Goal: Task Accomplishment & Management: Use online tool/utility

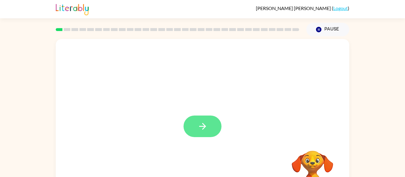
click at [202, 124] on icon "button" at bounding box center [202, 126] width 7 height 7
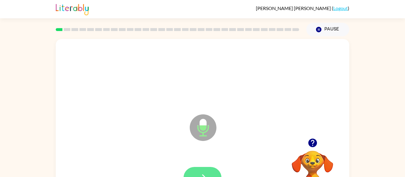
click at [213, 175] on button "button" at bounding box center [202, 178] width 38 height 22
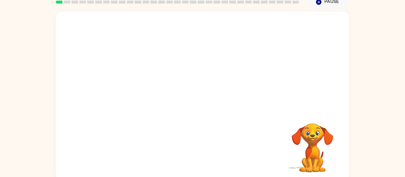
scroll to position [31, 0]
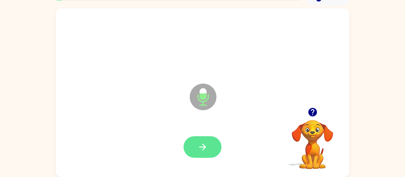
click at [209, 148] on button "button" at bounding box center [202, 148] width 38 height 22
click at [204, 153] on button "button" at bounding box center [202, 148] width 38 height 22
click at [210, 145] on button "button" at bounding box center [202, 148] width 38 height 22
click at [200, 146] on icon "button" at bounding box center [202, 147] width 10 height 10
click at [190, 148] on button "button" at bounding box center [202, 148] width 38 height 22
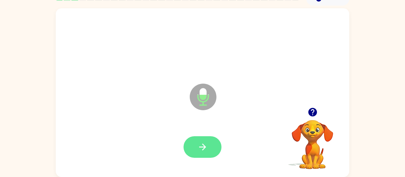
click at [209, 152] on button "button" at bounding box center [202, 148] width 38 height 22
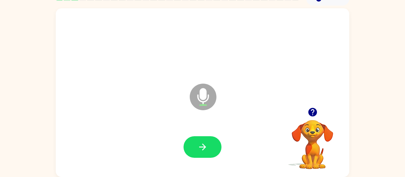
scroll to position [30, 0]
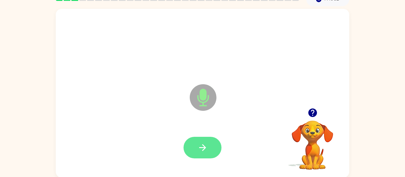
click at [206, 154] on button "button" at bounding box center [202, 148] width 38 height 22
click at [207, 151] on icon "button" at bounding box center [202, 148] width 10 height 10
click at [204, 153] on button "button" at bounding box center [202, 148] width 38 height 22
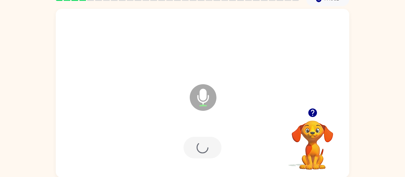
click at [199, 145] on div at bounding box center [202, 148] width 38 height 22
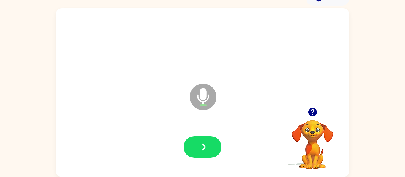
click at [312, 122] on video "Your browser must support playing .mp4 files to use Literably. Please try using…" at bounding box center [312, 140] width 59 height 59
click at [311, 119] on button "button" at bounding box center [312, 112] width 15 height 15
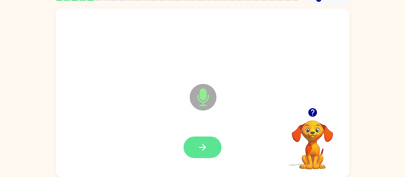
click at [207, 149] on icon "button" at bounding box center [202, 147] width 10 height 10
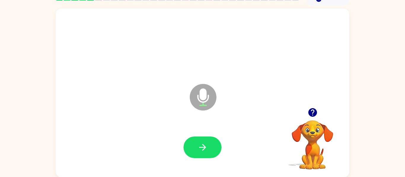
scroll to position [31, 0]
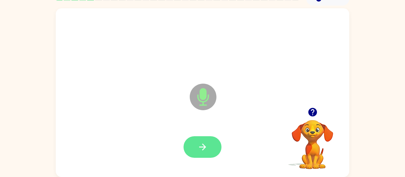
click at [203, 149] on icon "button" at bounding box center [202, 147] width 7 height 7
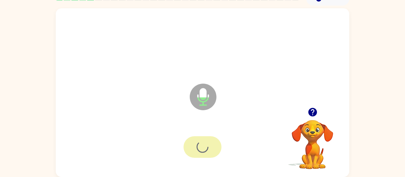
click at [203, 161] on div at bounding box center [202, 147] width 281 height 49
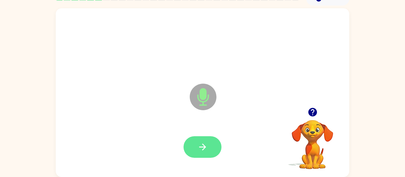
click at [213, 145] on button "button" at bounding box center [202, 148] width 38 height 22
click at [204, 149] on icon "button" at bounding box center [202, 147] width 7 height 7
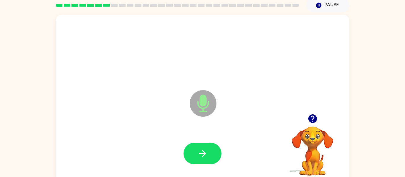
scroll to position [24, 0]
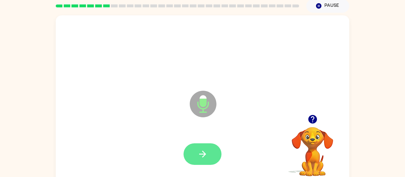
click at [215, 158] on button "button" at bounding box center [202, 155] width 38 height 22
click at [205, 154] on icon "button" at bounding box center [202, 154] width 7 height 7
click at [211, 162] on button "button" at bounding box center [202, 155] width 38 height 22
click at [211, 161] on button "button" at bounding box center [202, 155] width 38 height 22
click at [203, 161] on button "button" at bounding box center [202, 155] width 38 height 22
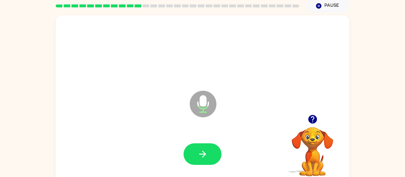
click at [312, 118] on icon "button" at bounding box center [312, 119] width 9 height 9
click at [318, 123] on button "button" at bounding box center [312, 119] width 15 height 15
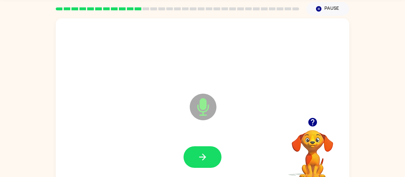
scroll to position [19, 0]
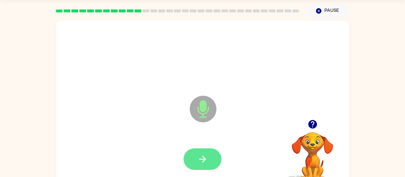
click at [214, 161] on button "button" at bounding box center [202, 160] width 38 height 22
click at [217, 161] on div at bounding box center [202, 160] width 38 height 22
click at [211, 155] on button "button" at bounding box center [202, 160] width 38 height 22
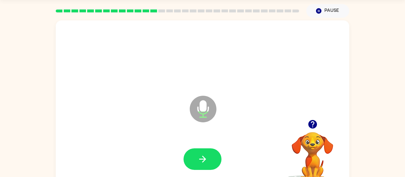
click at [311, 126] on icon "button" at bounding box center [312, 124] width 9 height 9
click at [346, 114] on div "Microphone The Microphone is here when it is your turn to talk" at bounding box center [202, 104] width 293 height 169
click at [323, 13] on button "Pause Pause" at bounding box center [327, 11] width 43 height 14
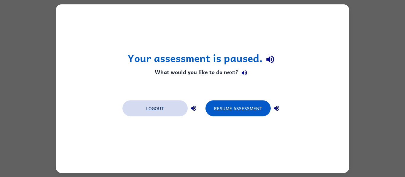
click at [156, 116] on button "Logout" at bounding box center [154, 108] width 65 height 16
click at [160, 116] on button "Logout" at bounding box center [154, 108] width 65 height 16
click at [23, 127] on div "Your assessment is paused. What would you like to do next? Logout Resume Assess…" at bounding box center [202, 88] width 405 height 177
click at [19, 120] on div "Your assessment is paused. What would you like to do next? Logout Resume Assess…" at bounding box center [202, 88] width 405 height 177
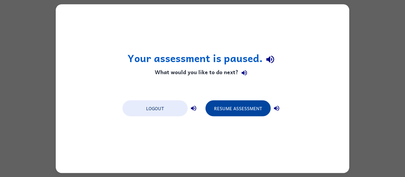
click at [235, 112] on button "Resume Assessment" at bounding box center [237, 108] width 65 height 16
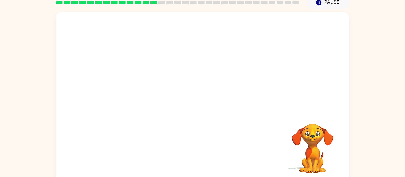
scroll to position [31, 0]
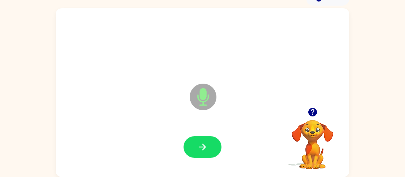
click at [221, 158] on div at bounding box center [202, 148] width 38 height 22
click at [216, 152] on button "button" at bounding box center [202, 148] width 38 height 22
click at [194, 164] on div at bounding box center [202, 147] width 281 height 49
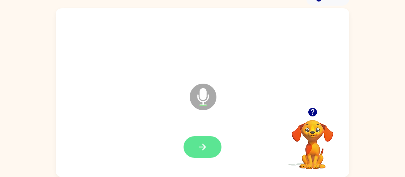
click at [206, 153] on button "button" at bounding box center [202, 148] width 38 height 22
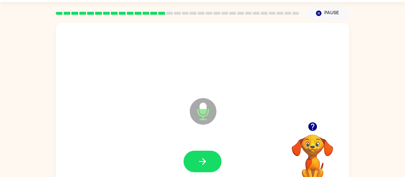
scroll to position [16, 0]
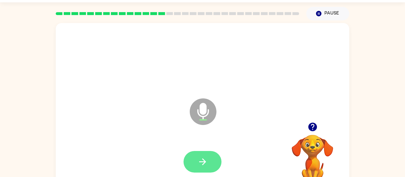
click at [204, 168] on button "button" at bounding box center [202, 162] width 38 height 22
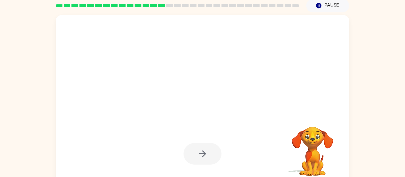
scroll to position [25, 0]
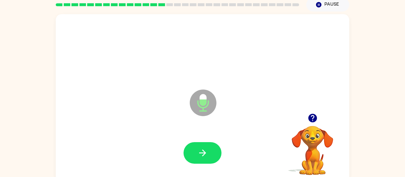
click at [208, 167] on div at bounding box center [202, 153] width 281 height 49
click at [215, 163] on div at bounding box center [202, 153] width 38 height 22
click at [210, 160] on button "button" at bounding box center [202, 153] width 38 height 22
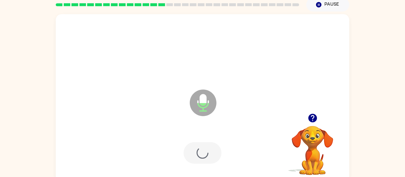
click at [212, 156] on div at bounding box center [202, 153] width 38 height 22
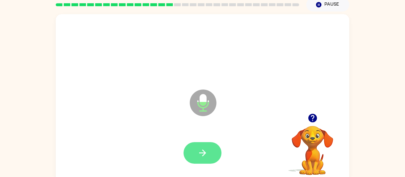
click at [210, 156] on button "button" at bounding box center [202, 153] width 38 height 22
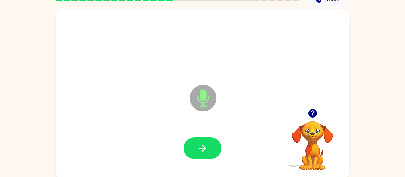
click at [208, 163] on div at bounding box center [202, 148] width 281 height 49
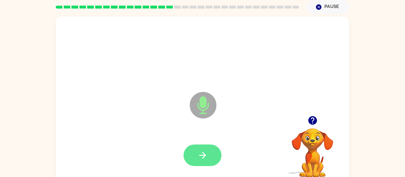
click at [209, 161] on button "button" at bounding box center [202, 156] width 38 height 22
click at [214, 162] on div at bounding box center [202, 156] width 38 height 22
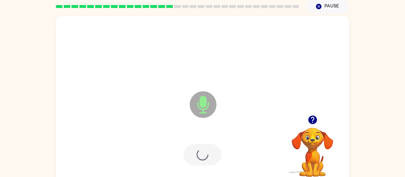
click at [212, 157] on div at bounding box center [202, 155] width 38 height 22
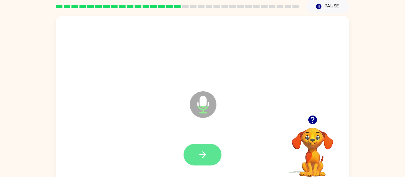
click at [206, 155] on icon "button" at bounding box center [202, 155] width 10 height 10
click at [216, 153] on button "button" at bounding box center [202, 155] width 38 height 22
click at [215, 156] on button "button" at bounding box center [202, 155] width 38 height 22
click at [204, 158] on icon "button" at bounding box center [202, 155] width 10 height 10
click at [212, 165] on button "button" at bounding box center [202, 155] width 38 height 22
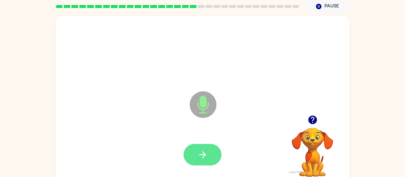
click at [212, 157] on button "button" at bounding box center [202, 155] width 38 height 22
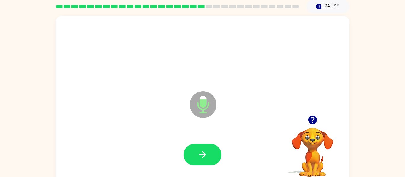
click at [175, 97] on div "Microphone The Microphone is here when it is your turn to talk" at bounding box center [188, 89] width 253 height 21
click at [321, 141] on video "Your browser must support playing .mp4 files to use Literably. Please try using…" at bounding box center [312, 148] width 59 height 59
click at [311, 124] on icon "button" at bounding box center [312, 120] width 9 height 9
click at [208, 165] on button "button" at bounding box center [202, 155] width 38 height 22
click at [208, 156] on button "button" at bounding box center [202, 155] width 38 height 22
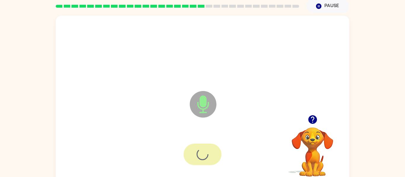
scroll to position [24, 0]
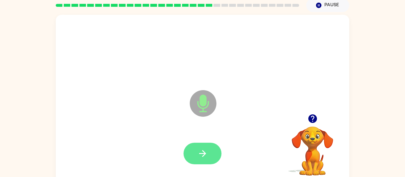
click at [206, 156] on icon "button" at bounding box center [202, 154] width 10 height 10
click at [205, 159] on icon "button" at bounding box center [202, 154] width 10 height 10
click at [203, 154] on icon "button" at bounding box center [202, 153] width 7 height 7
click at [207, 155] on icon "button" at bounding box center [202, 154] width 10 height 10
click at [202, 161] on button "button" at bounding box center [202, 154] width 38 height 22
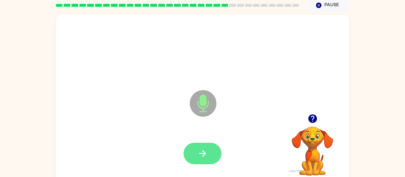
click at [207, 154] on icon "button" at bounding box center [202, 154] width 10 height 10
click at [203, 152] on icon "button" at bounding box center [202, 153] width 7 height 7
click at [206, 163] on button "button" at bounding box center [202, 154] width 38 height 22
click at [208, 157] on button "button" at bounding box center [202, 154] width 38 height 22
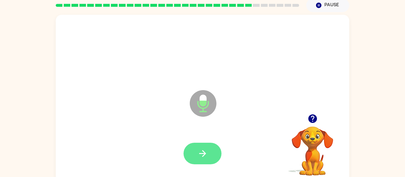
click at [206, 148] on button "button" at bounding box center [202, 154] width 38 height 22
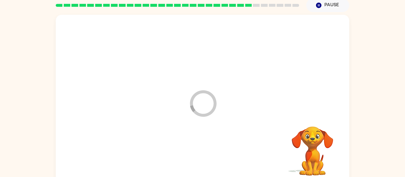
click at [201, 161] on div at bounding box center [202, 154] width 281 height 49
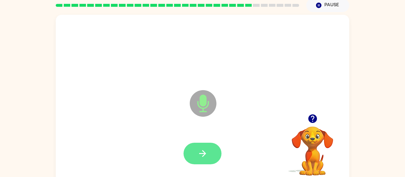
click at [206, 153] on icon "button" at bounding box center [202, 154] width 10 height 10
click at [206, 156] on icon "button" at bounding box center [202, 154] width 10 height 10
click at [208, 160] on div at bounding box center [202, 154] width 38 height 22
click at [210, 159] on button "button" at bounding box center [202, 154] width 38 height 22
click at [203, 152] on icon "button" at bounding box center [202, 153] width 7 height 7
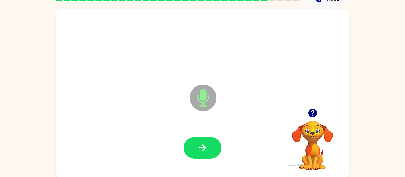
scroll to position [31, 0]
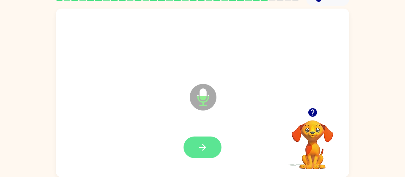
click at [208, 157] on button "button" at bounding box center [202, 148] width 38 height 22
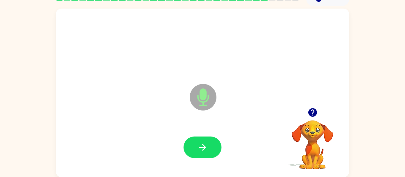
click at [308, 112] on icon "button" at bounding box center [312, 112] width 9 height 9
click at [198, 145] on icon "button" at bounding box center [202, 147] width 10 height 10
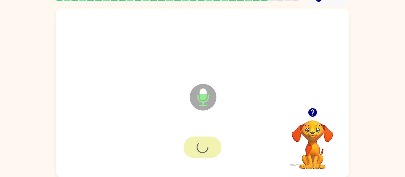
click at [211, 156] on div at bounding box center [202, 148] width 38 height 22
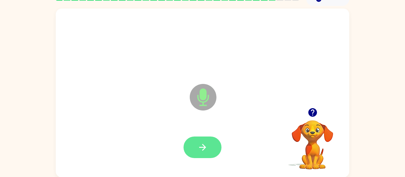
click at [213, 144] on button "button" at bounding box center [202, 148] width 38 height 22
click at [205, 148] on icon "button" at bounding box center [202, 147] width 7 height 7
click at [217, 153] on div at bounding box center [202, 148] width 38 height 22
click at [202, 158] on button "button" at bounding box center [202, 148] width 38 height 22
click at [200, 145] on icon "button" at bounding box center [202, 147] width 10 height 10
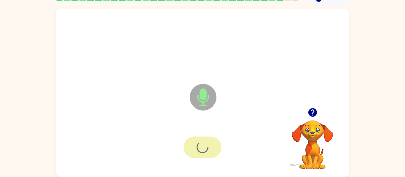
click at [205, 153] on div at bounding box center [202, 148] width 38 height 22
click at [203, 152] on icon "button" at bounding box center [202, 147] width 10 height 10
click at [205, 147] on icon "button" at bounding box center [202, 147] width 7 height 7
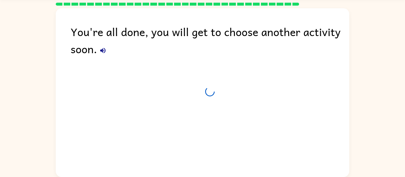
scroll to position [20, 0]
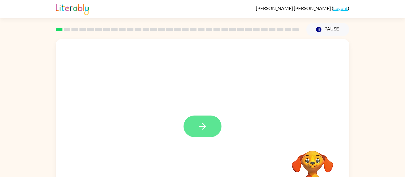
click at [215, 125] on button "button" at bounding box center [202, 127] width 38 height 22
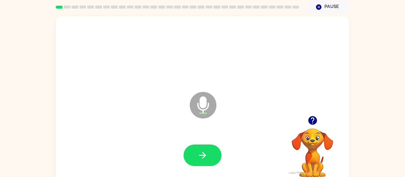
scroll to position [21, 0]
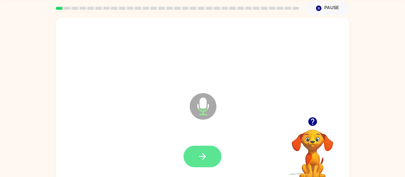
click at [205, 158] on icon "button" at bounding box center [202, 156] width 7 height 7
click at [201, 152] on icon "button" at bounding box center [202, 157] width 10 height 10
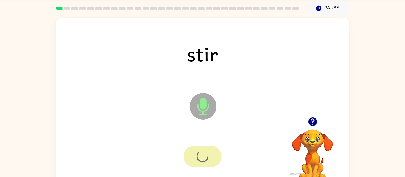
click at [207, 171] on div at bounding box center [202, 157] width 281 height 49
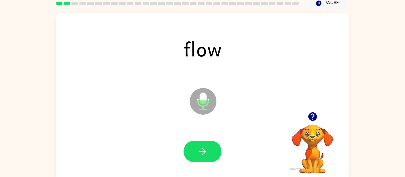
scroll to position [28, 0]
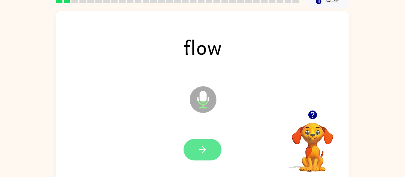
click at [221, 148] on button "button" at bounding box center [202, 150] width 38 height 22
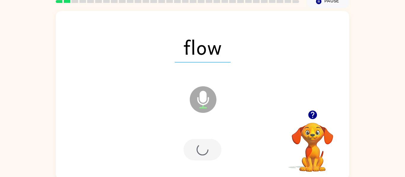
click at [225, 149] on div at bounding box center [202, 150] width 281 height 49
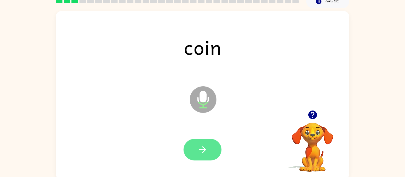
click at [209, 158] on button "button" at bounding box center [202, 150] width 38 height 22
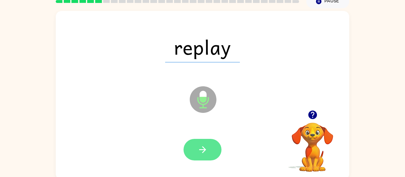
click at [202, 157] on button "button" at bounding box center [202, 150] width 38 height 22
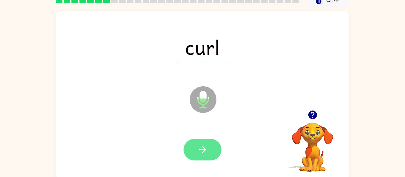
click at [209, 154] on button "button" at bounding box center [202, 150] width 38 height 22
click at [200, 156] on button "button" at bounding box center [202, 150] width 38 height 22
click at [213, 151] on button "button" at bounding box center [202, 150] width 38 height 22
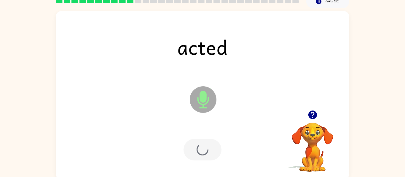
click at [220, 146] on div at bounding box center [202, 150] width 38 height 22
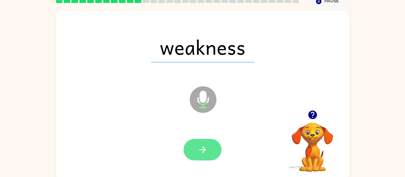
click at [209, 149] on button "button" at bounding box center [202, 150] width 38 height 22
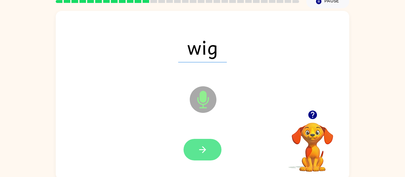
click at [206, 152] on icon "button" at bounding box center [202, 150] width 10 height 10
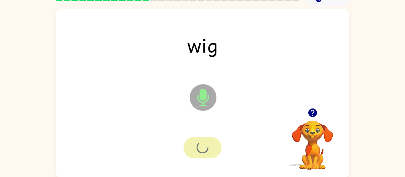
scroll to position [31, 0]
click at [208, 144] on div at bounding box center [202, 148] width 38 height 22
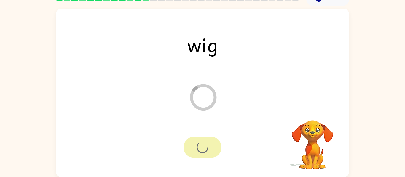
click at [210, 148] on div at bounding box center [202, 148] width 38 height 22
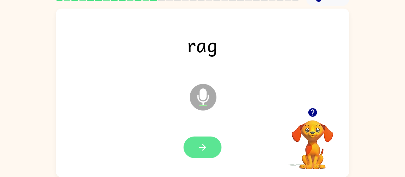
click at [205, 154] on button "button" at bounding box center [202, 148] width 38 height 22
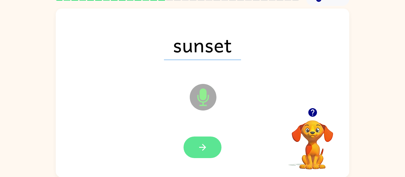
click at [206, 154] on button "button" at bounding box center [202, 148] width 38 height 22
click at [204, 156] on div at bounding box center [202, 148] width 38 height 22
click at [210, 155] on button "button" at bounding box center [202, 148] width 38 height 22
click at [208, 153] on button "button" at bounding box center [202, 148] width 38 height 22
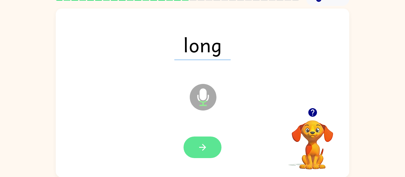
click at [209, 145] on button "button" at bounding box center [202, 148] width 38 height 22
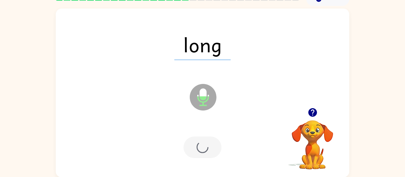
click at [221, 157] on div at bounding box center [202, 148] width 281 height 49
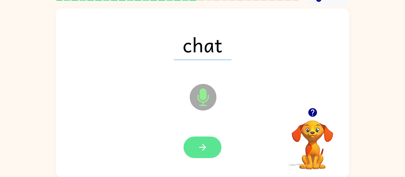
click at [217, 153] on button "button" at bounding box center [202, 148] width 38 height 22
click at [209, 154] on button "button" at bounding box center [202, 148] width 38 height 22
click at [211, 152] on button "button" at bounding box center [202, 148] width 38 height 22
click at [210, 155] on button "button" at bounding box center [202, 148] width 38 height 22
click at [208, 157] on button "button" at bounding box center [202, 148] width 38 height 22
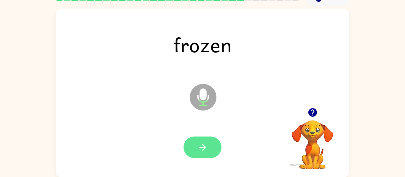
click at [204, 152] on icon "button" at bounding box center [202, 147] width 10 height 10
click at [209, 153] on button "button" at bounding box center [202, 148] width 38 height 22
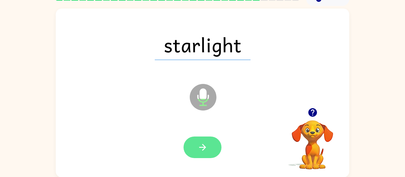
click at [210, 153] on button "button" at bounding box center [202, 148] width 38 height 22
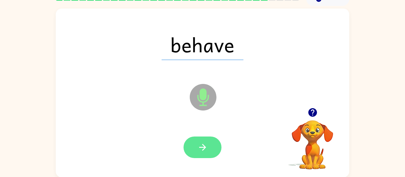
click at [211, 154] on button "button" at bounding box center [202, 148] width 38 height 22
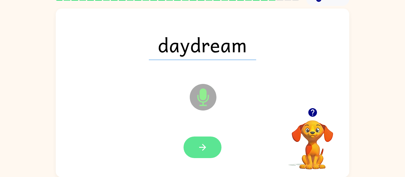
click at [205, 153] on icon "button" at bounding box center [202, 147] width 10 height 10
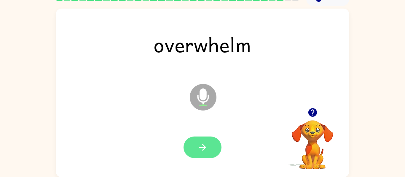
click at [209, 151] on button "button" at bounding box center [202, 148] width 38 height 22
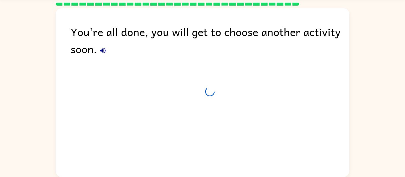
scroll to position [20, 0]
